Goal: Information Seeking & Learning: Learn about a topic

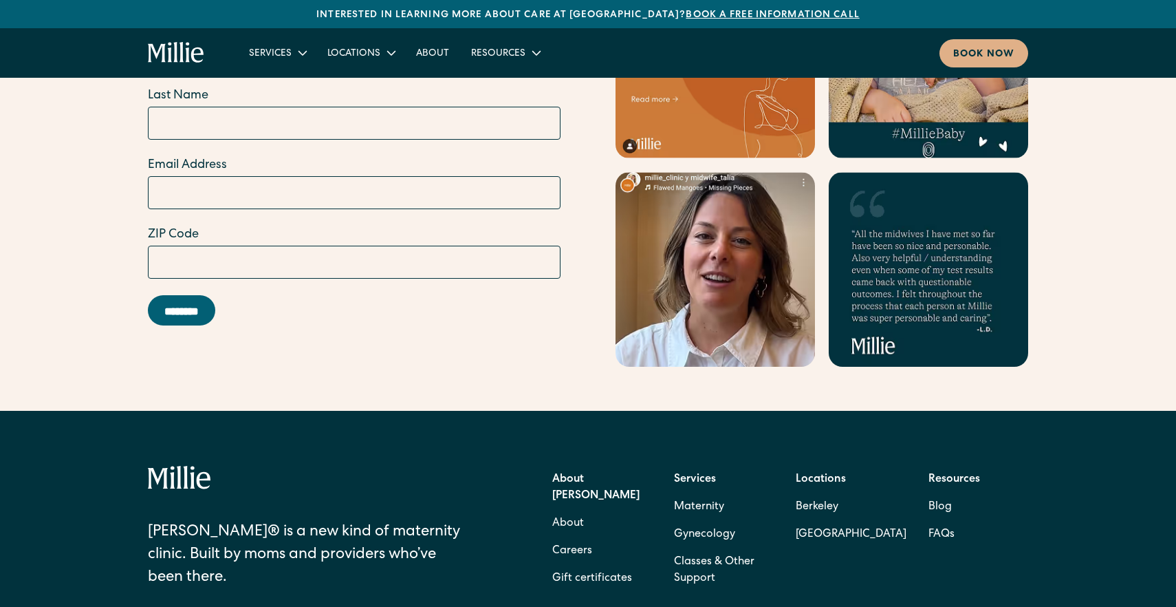
scroll to position [5575, 0]
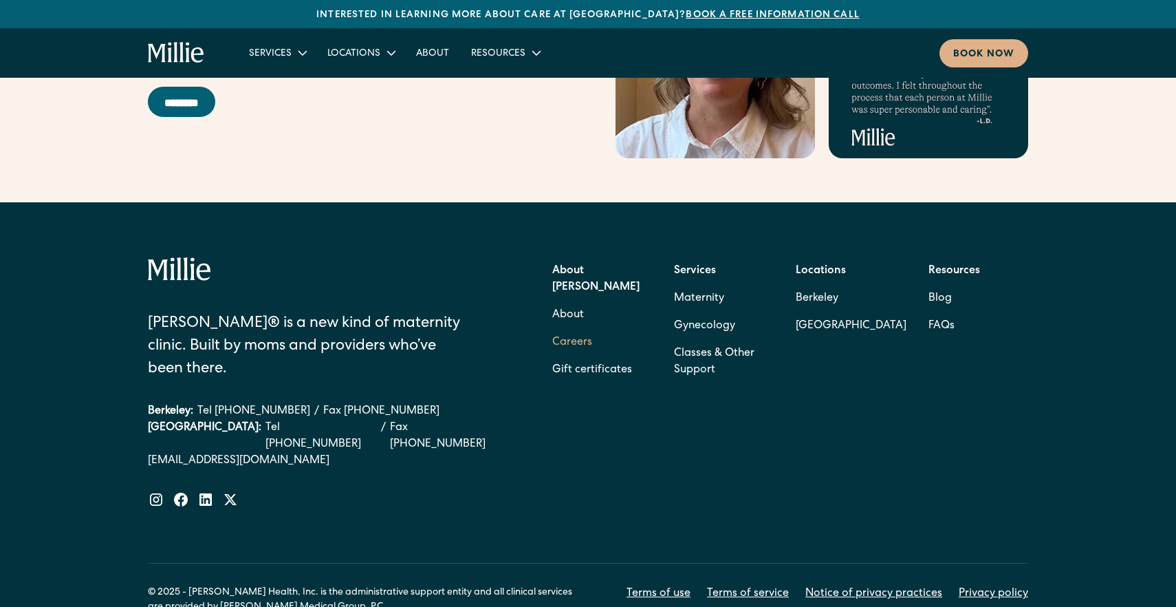
click at [569, 329] on link "Careers" at bounding box center [572, 343] width 40 height 28
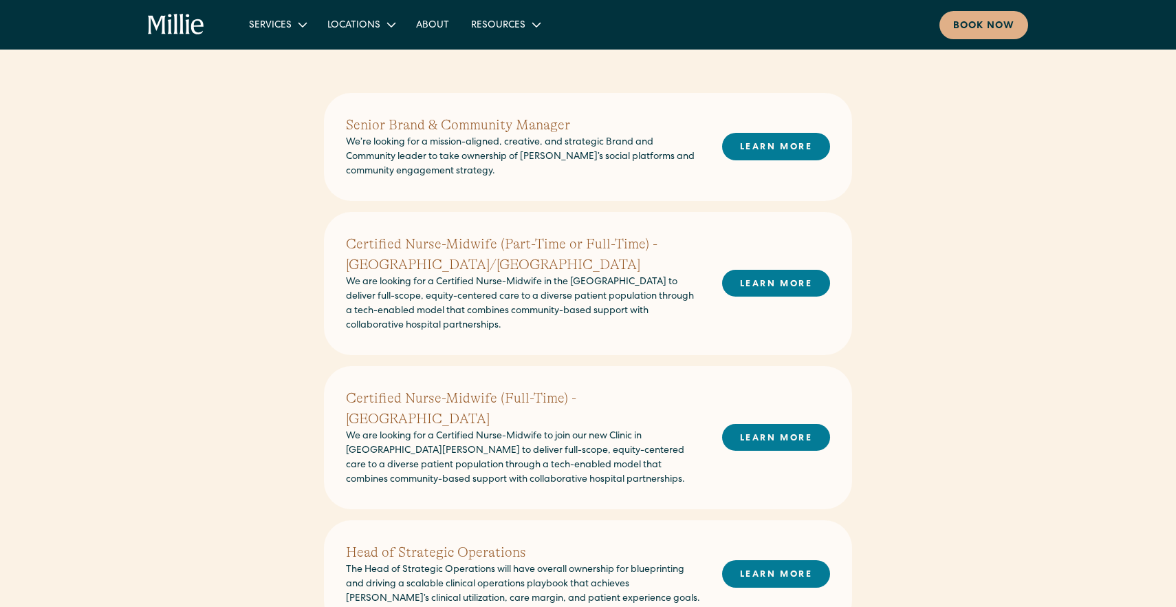
scroll to position [474, 0]
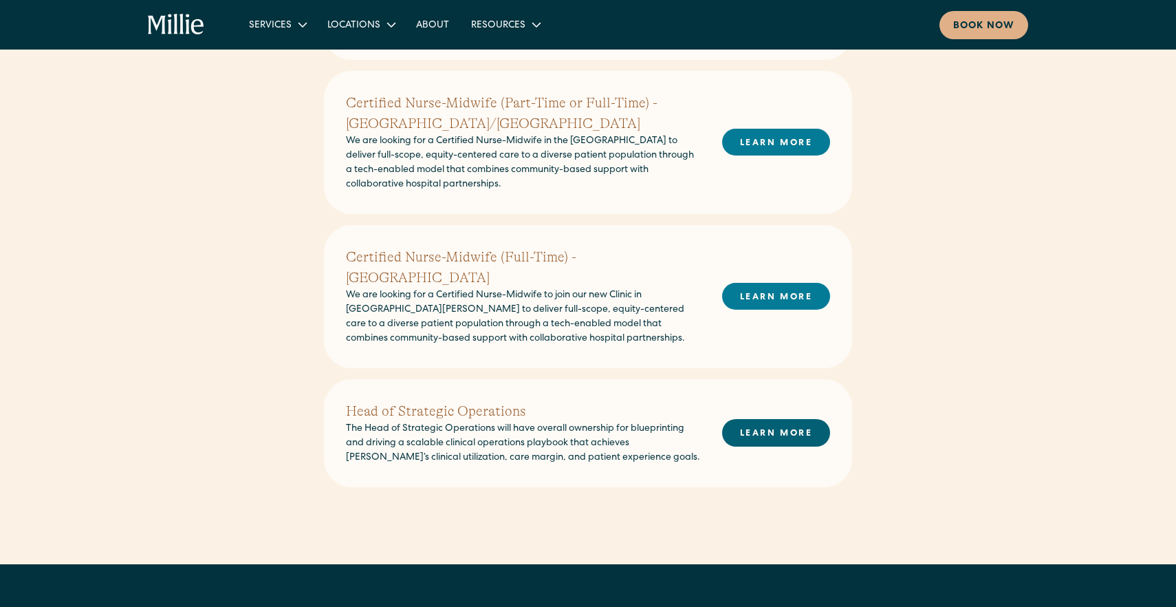
click at [757, 419] on link "LEARN MORE" at bounding box center [776, 432] width 108 height 27
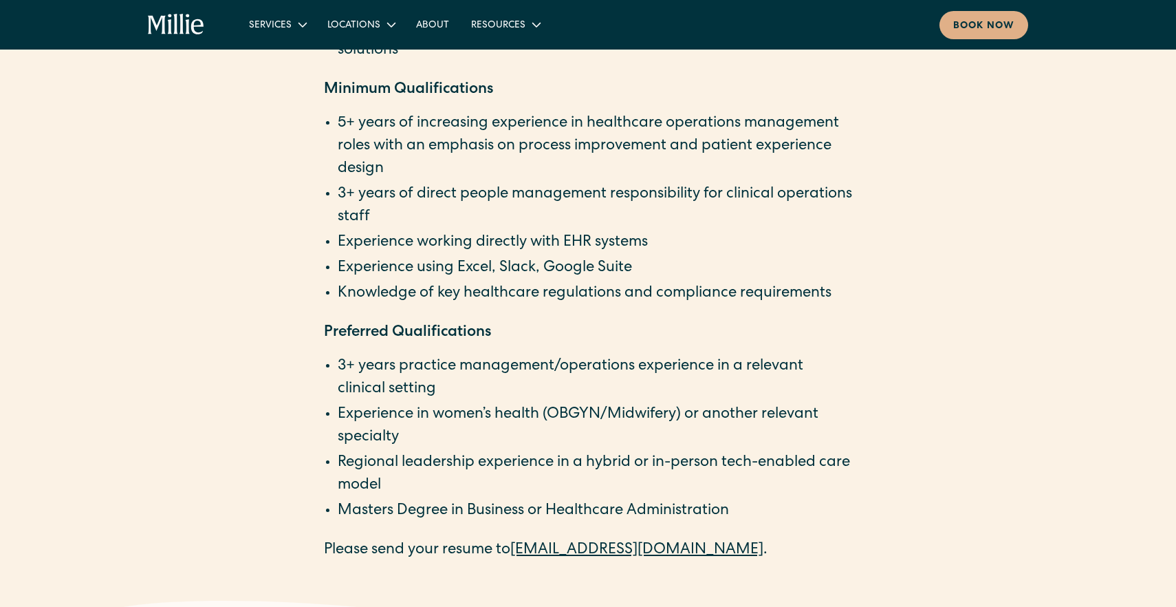
scroll to position [2224, 0]
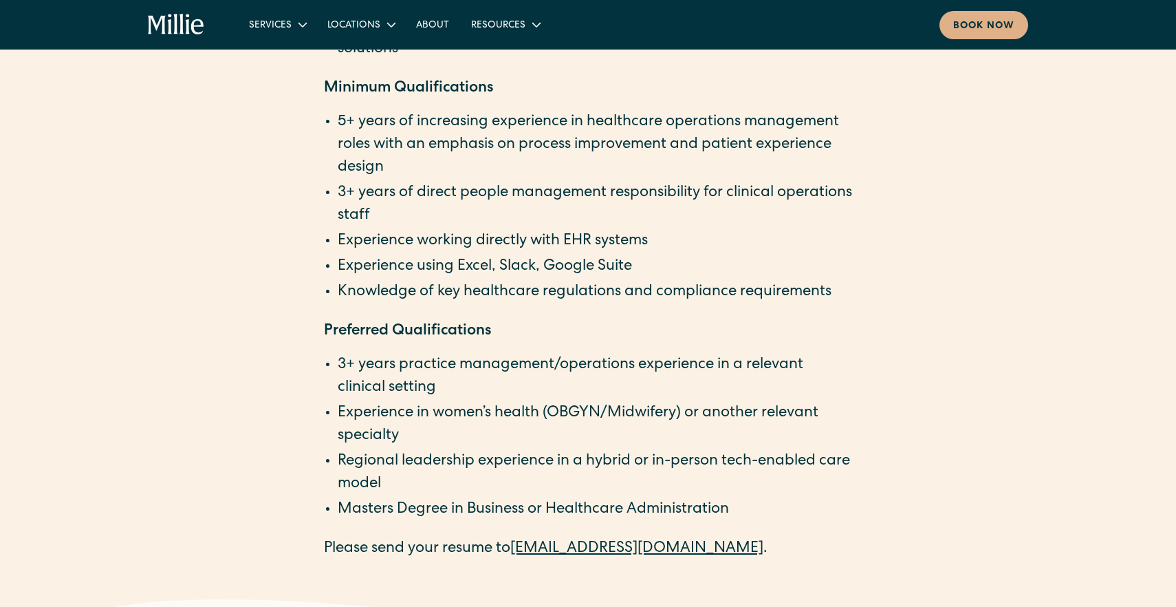
click at [741, 415] on li "Experience in women’s health (OBGYN/Midwifery) or another relevant specialty" at bounding box center [595, 424] width 515 height 45
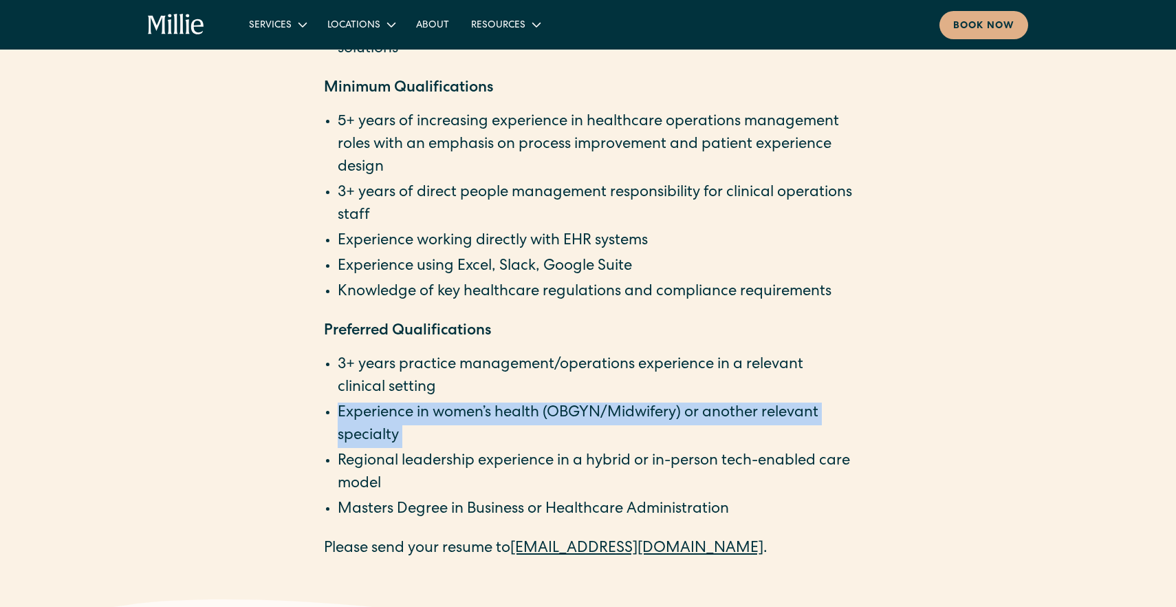
click at [741, 415] on li "Experience in women’s health (OBGYN/Midwifery) or another relevant specialty" at bounding box center [595, 424] width 515 height 45
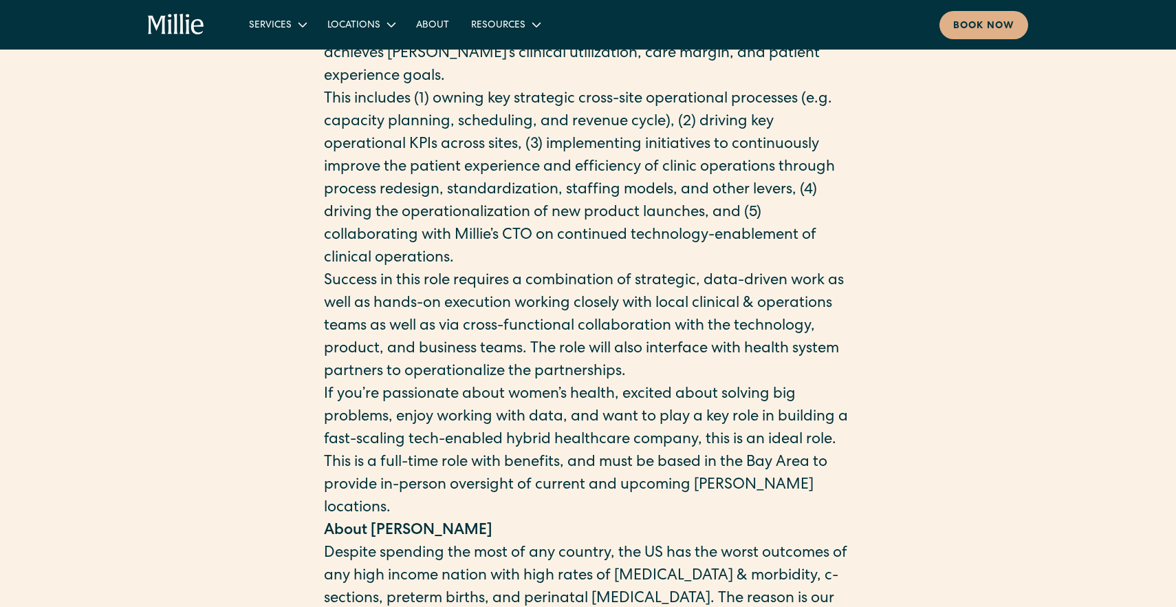
scroll to position [0, 0]
